Goal: Task Accomplishment & Management: Use online tool/utility

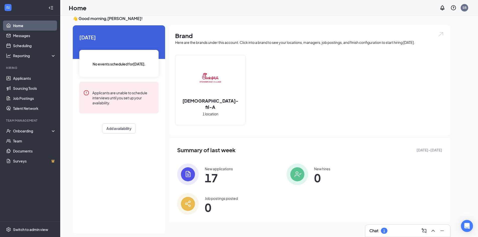
scroll to position [11, 0]
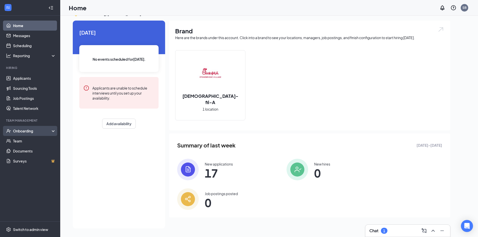
click at [46, 131] on div "Onboarding" at bounding box center [32, 131] width 39 height 5
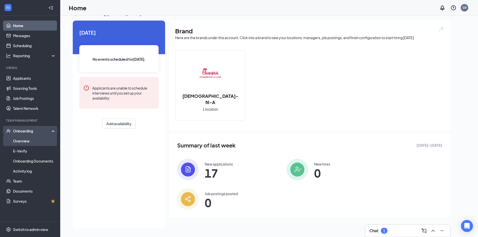
click at [44, 141] on link "Overview" at bounding box center [34, 141] width 43 height 10
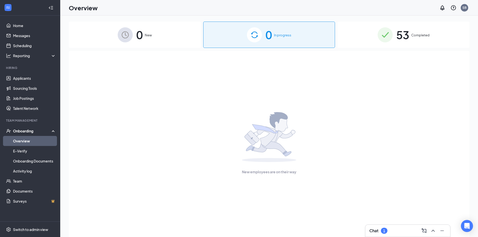
click at [51, 132] on div "Onboarding" at bounding box center [32, 131] width 39 height 5
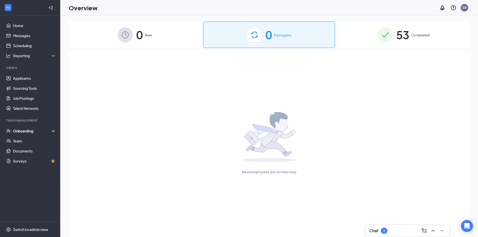
click at [380, 228] on div "Chat 1" at bounding box center [408, 231] width 77 height 8
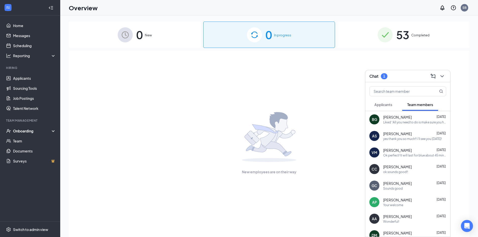
click at [375, 102] on div "Applicants" at bounding box center [384, 104] width 18 height 5
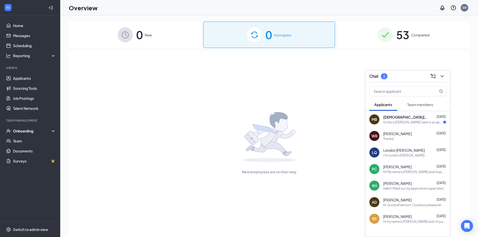
click at [385, 122] on div "Hi this is [PERSON_NAME] I sent in an application [DATE], but I've had trouble …" at bounding box center [413, 122] width 60 height 4
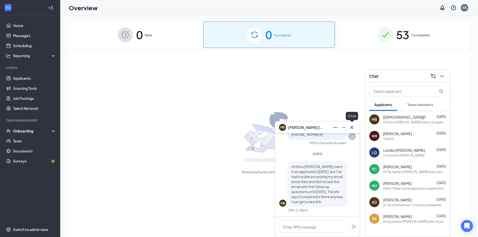
click at [355, 129] on button at bounding box center [352, 128] width 8 height 8
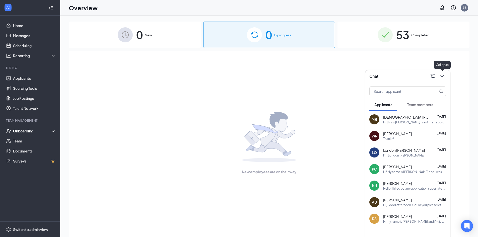
click at [445, 75] on icon "ChevronDown" at bounding box center [442, 76] width 6 height 6
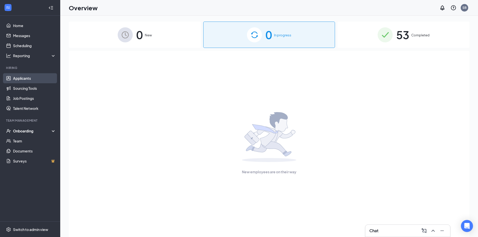
click at [17, 78] on link "Applicants" at bounding box center [34, 78] width 43 height 10
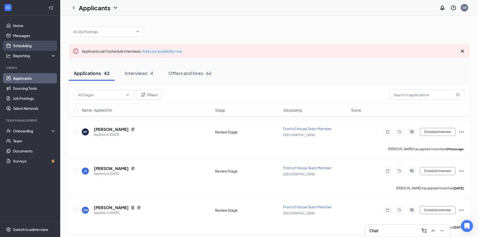
click at [31, 46] on link "Scheduling" at bounding box center [34, 46] width 43 height 10
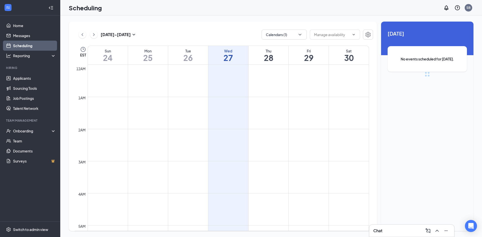
scroll to position [247, 0]
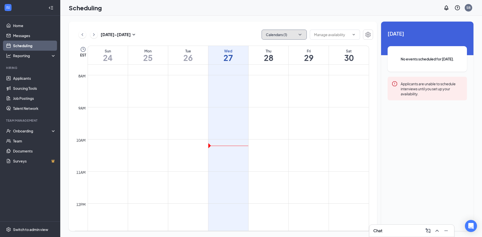
click at [297, 34] on button "Calendars (1)" at bounding box center [284, 35] width 45 height 10
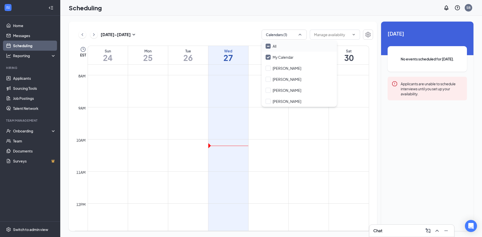
click at [275, 48] on input "All" at bounding box center [271, 46] width 11 height 5
checkbox input "true"
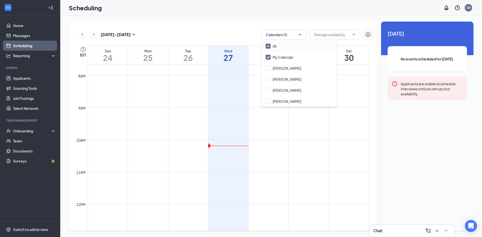
checkbox input "true"
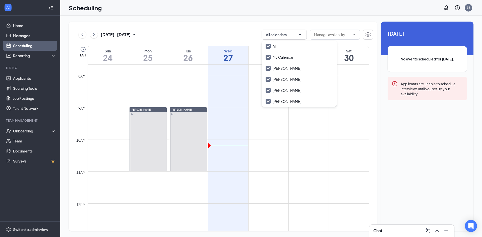
click at [218, 26] on div "[DATE] - [DATE] All calendars EST Sun 24 Mon 25 Tue 26 Wed 27 Thu 28 Fri 29 Sat…" at bounding box center [223, 127] width 308 height 210
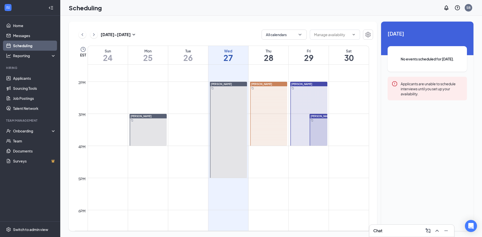
scroll to position [452, 0]
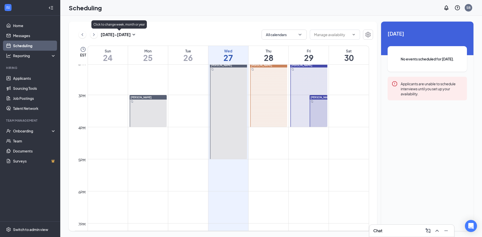
click at [133, 37] on icon "SmallChevronDown" at bounding box center [134, 35] width 6 height 6
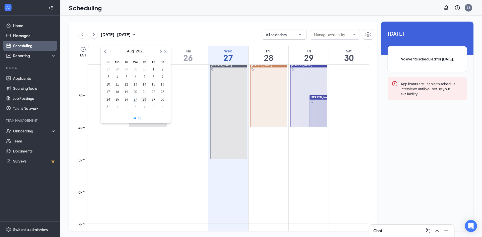
click at [146, 99] on div "28" at bounding box center [144, 100] width 6 height 6
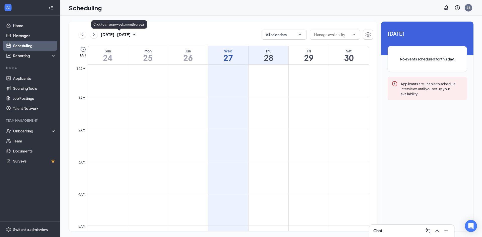
click at [127, 34] on h3 "[DATE] - [DATE]" at bounding box center [116, 35] width 30 height 6
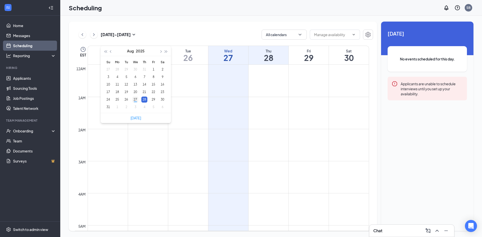
type input "[DATE]"
click at [138, 99] on div "27" at bounding box center [135, 100] width 6 height 6
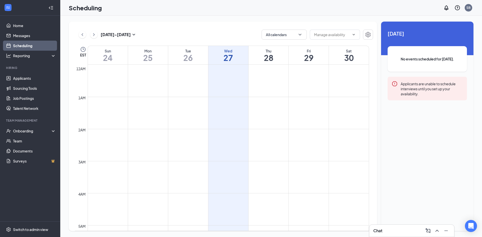
click at [195, 32] on div "[DATE] - [DATE] All calendars" at bounding box center [224, 35] width 298 height 10
